Goal: Register for event/course

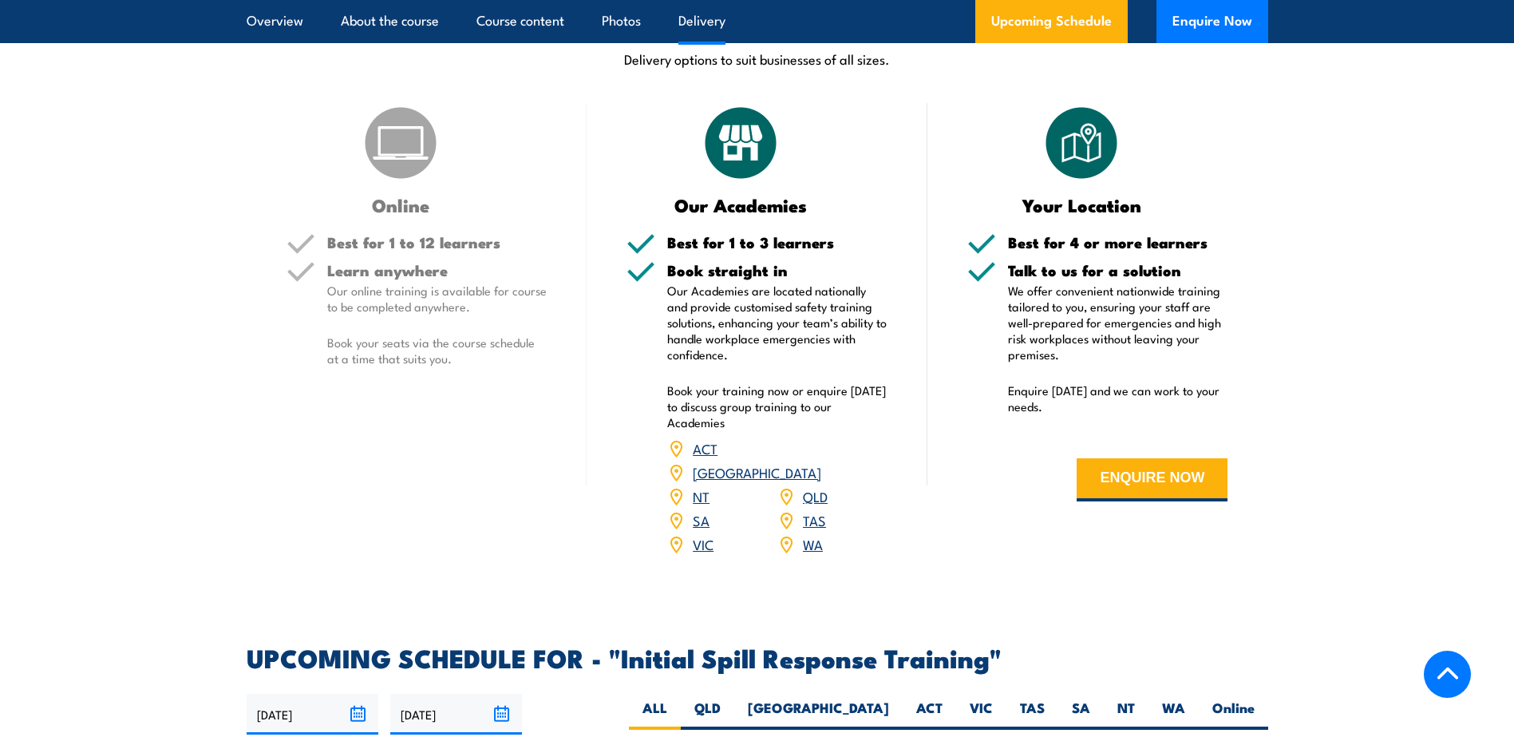
scroll to position [1862, 0]
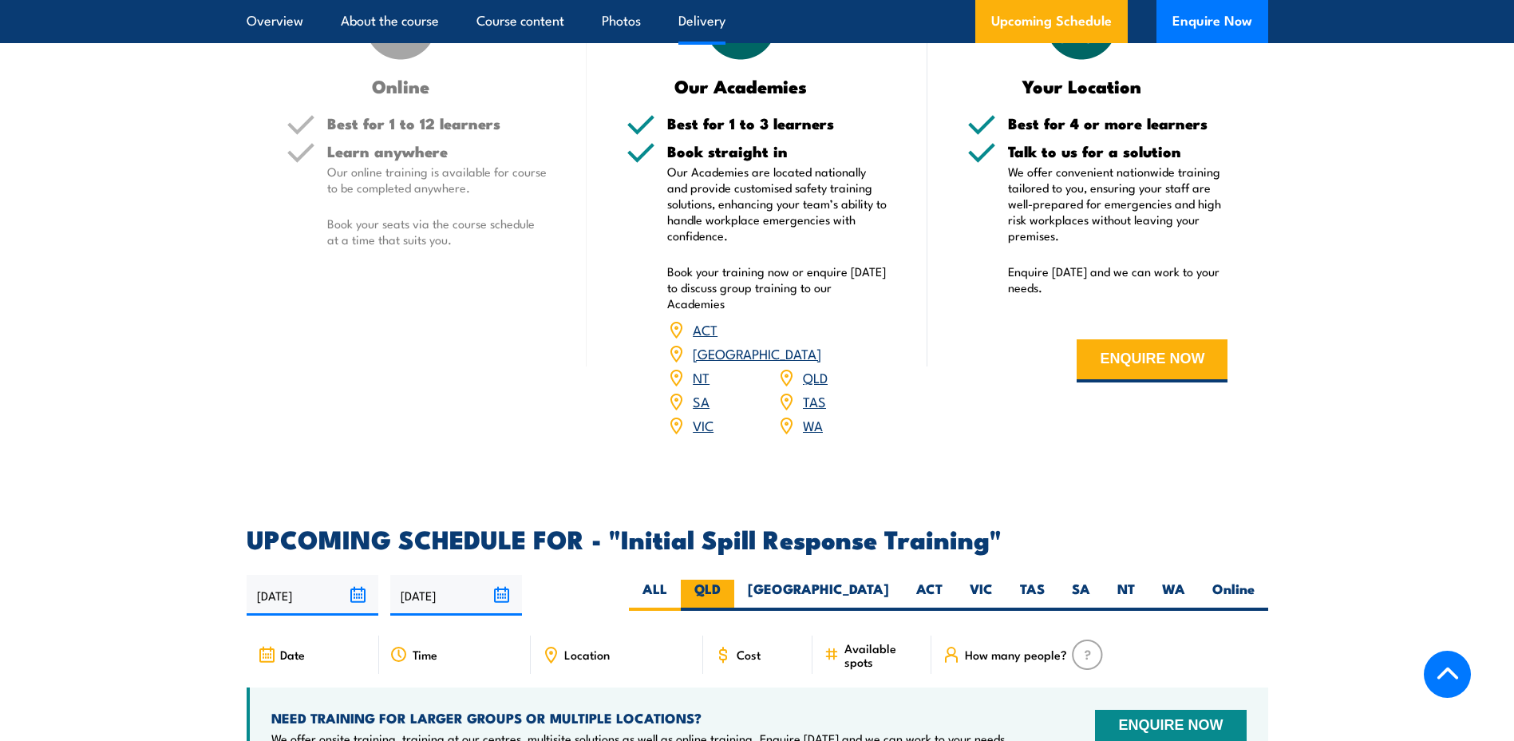
click at [734, 580] on label "QLD" at bounding box center [707, 595] width 53 height 31
click at [731, 580] on input "QLD" at bounding box center [726, 585] width 10 height 10
radio input "true"
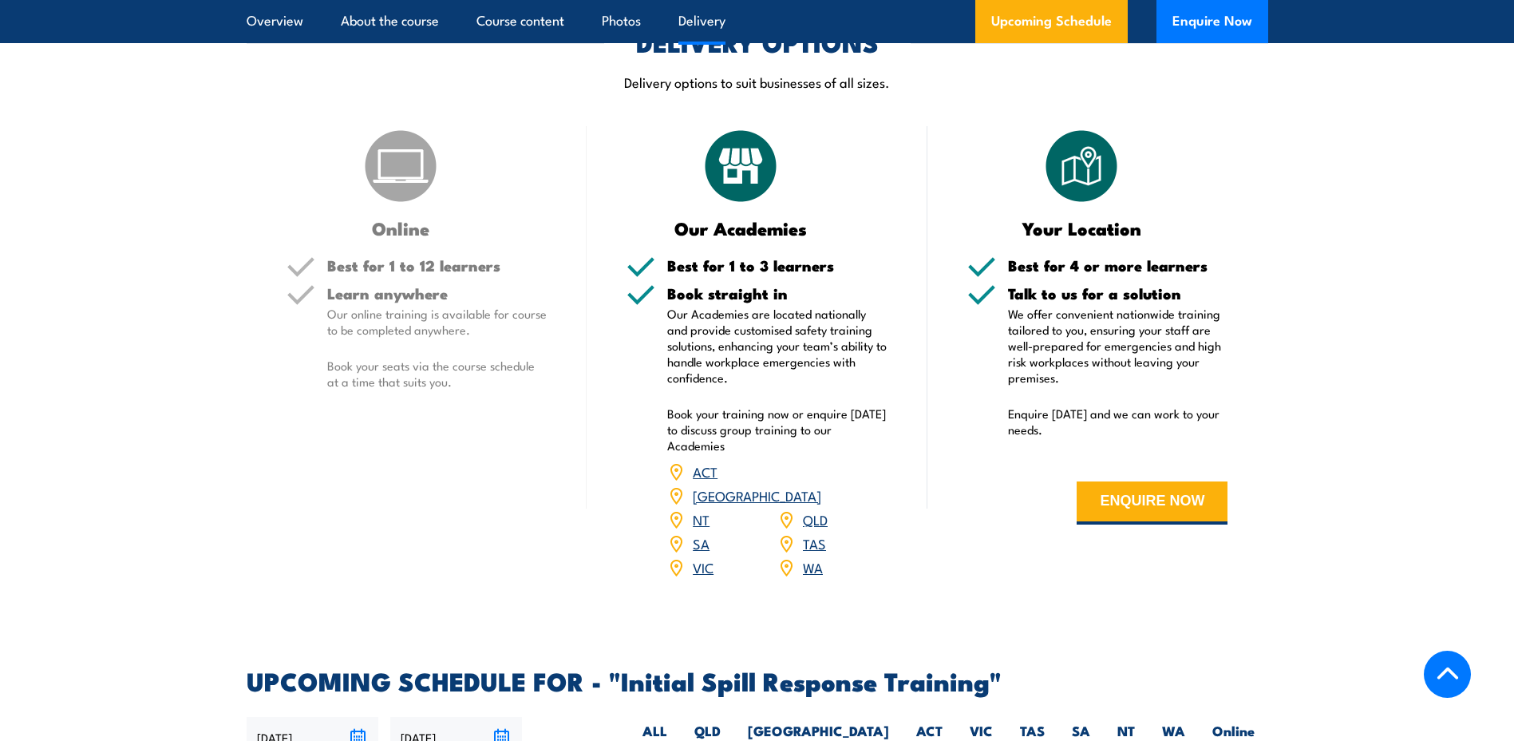
scroll to position [1700, 0]
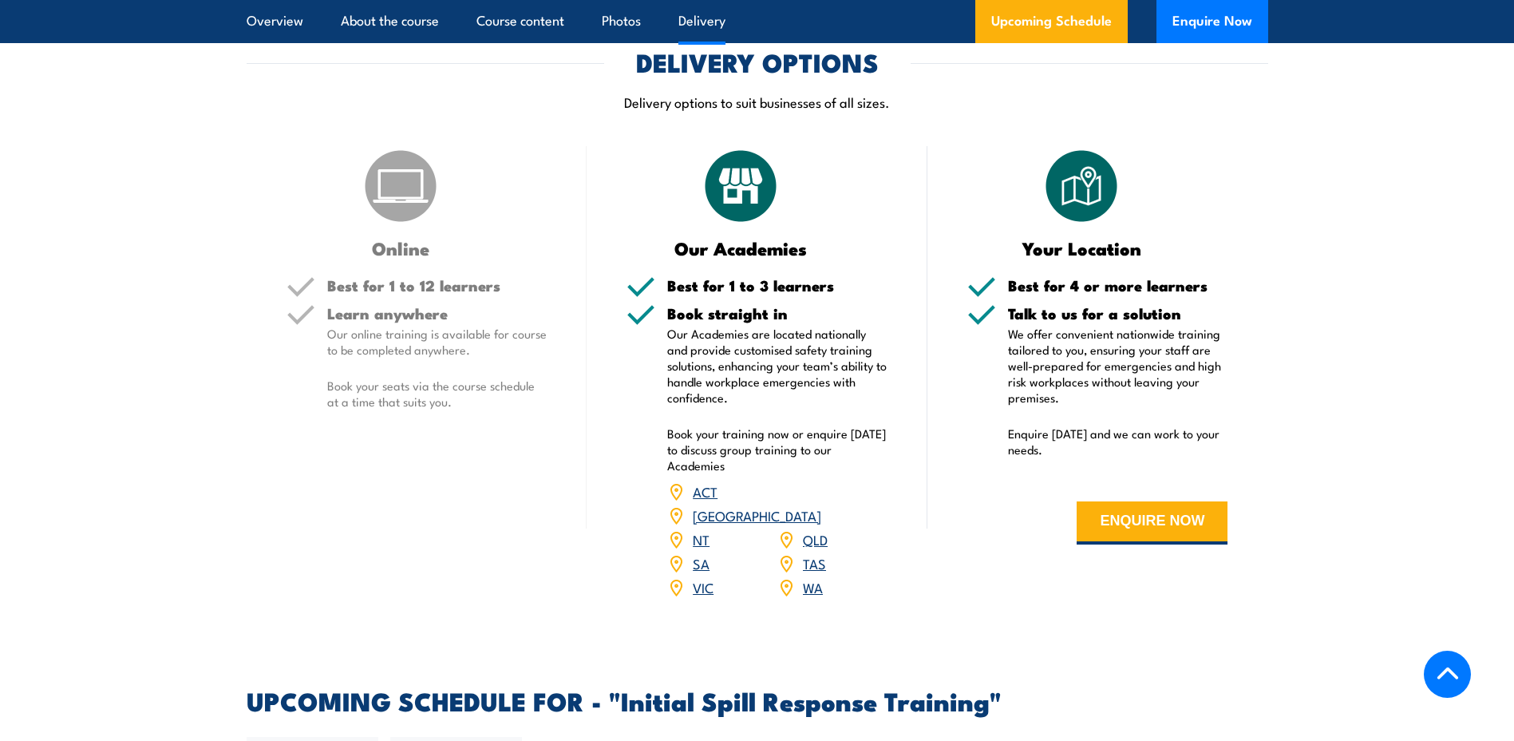
click at [812, 529] on link "QLD" at bounding box center [815, 538] width 25 height 19
